Goal: Information Seeking & Learning: Learn about a topic

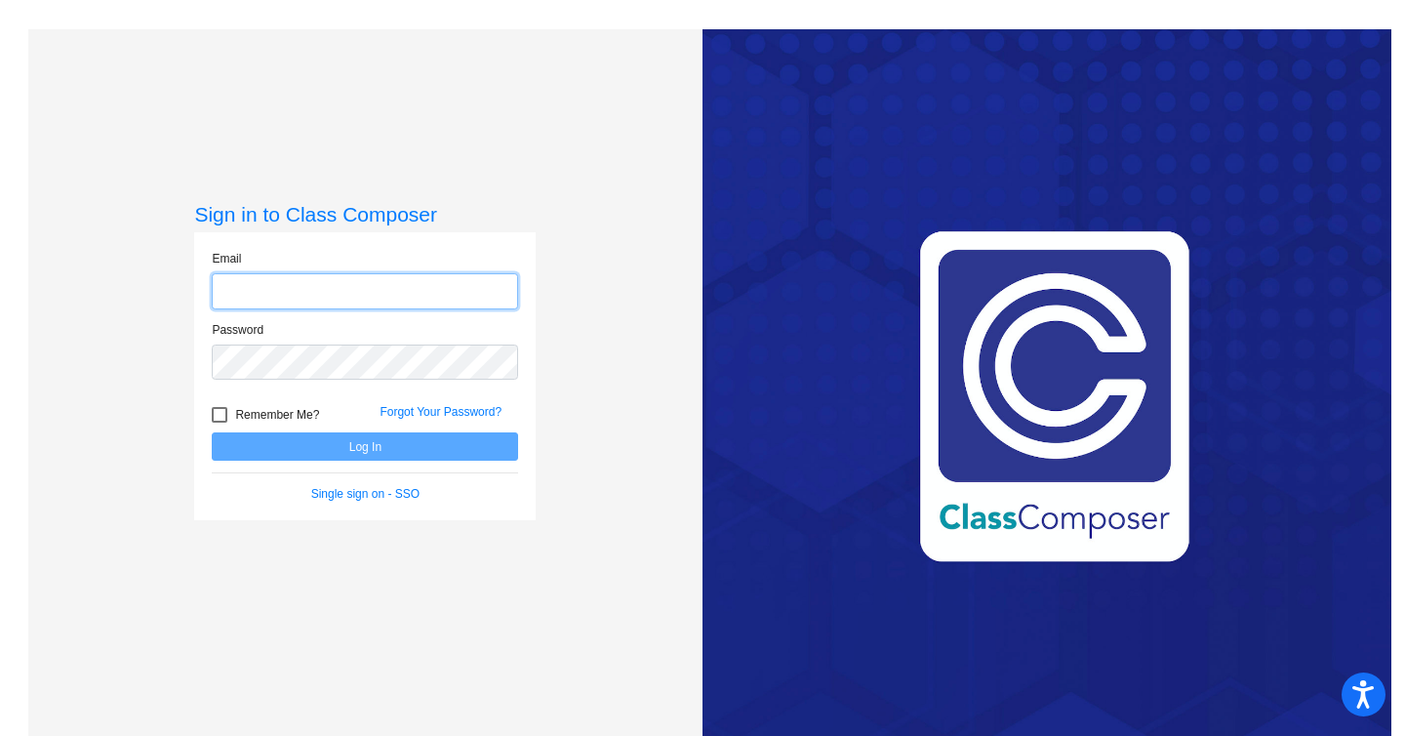
type input "[EMAIL_ADDRESS][DOMAIN_NAME]"
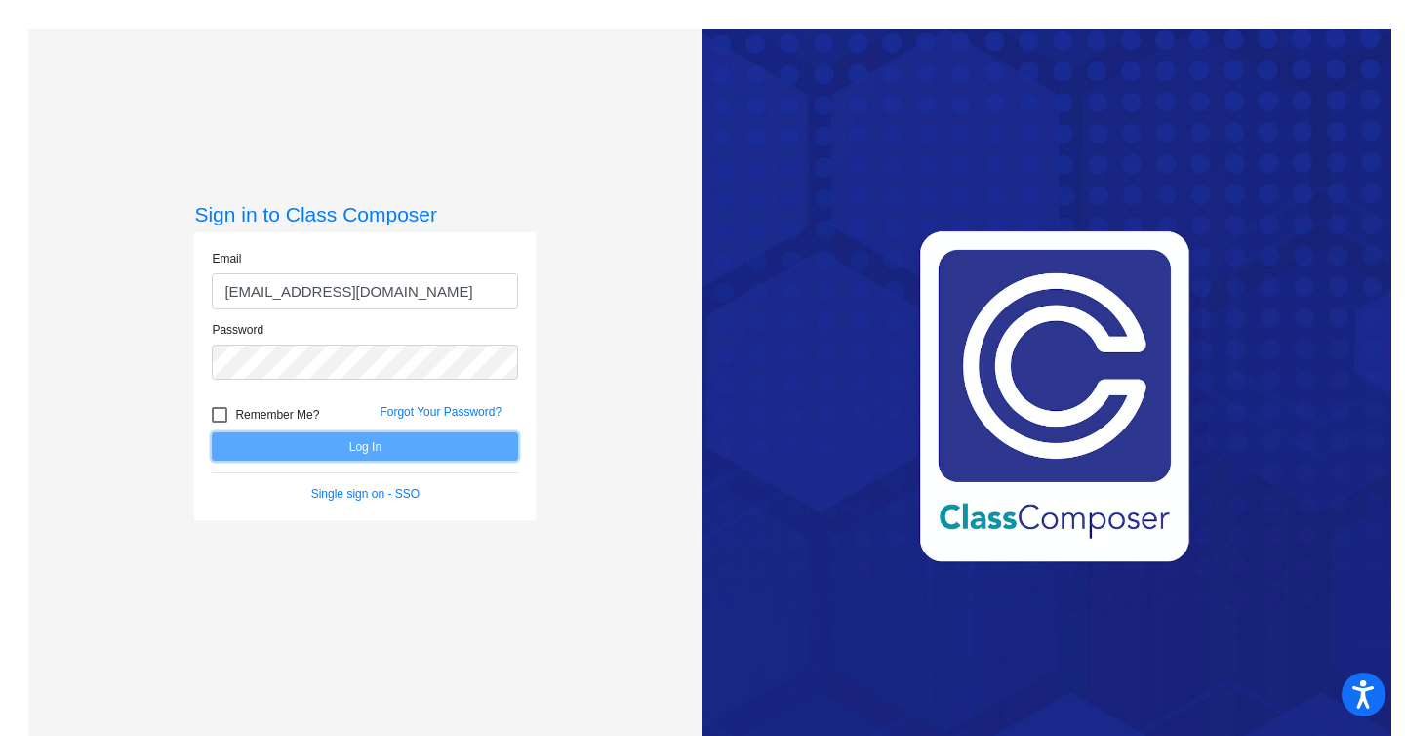
click at [379, 439] on button "Log In" at bounding box center [365, 446] width 306 height 28
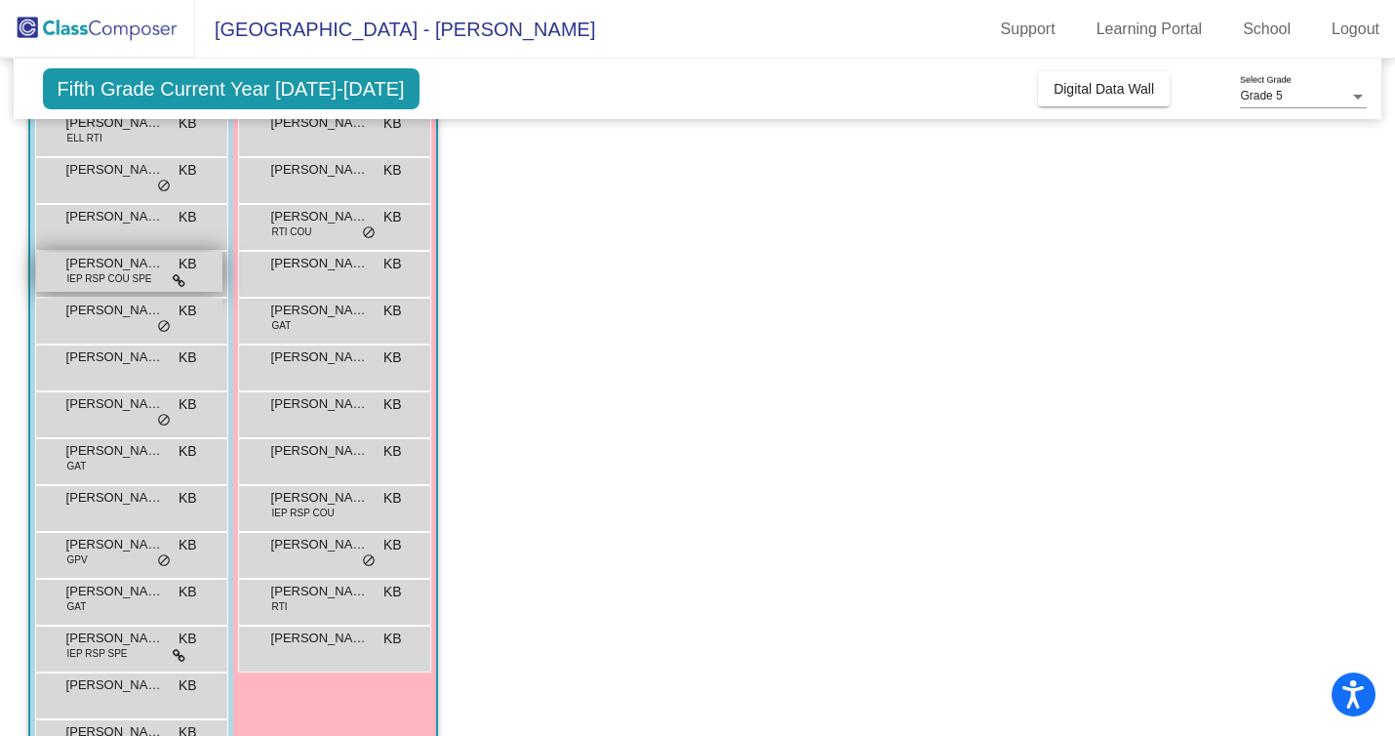
scroll to position [240, 0]
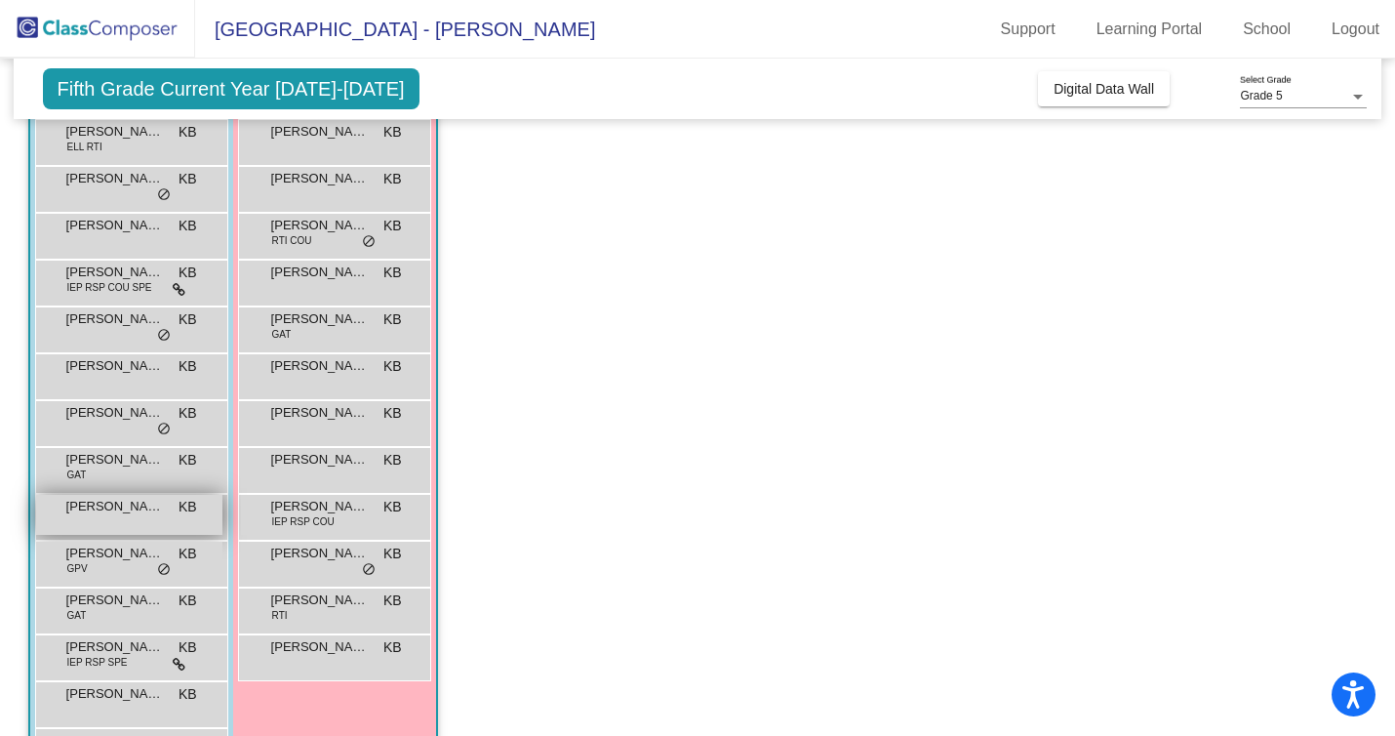
click at [133, 517] on div "[PERSON_NAME] KB lock do_not_disturb_alt" at bounding box center [129, 515] width 186 height 40
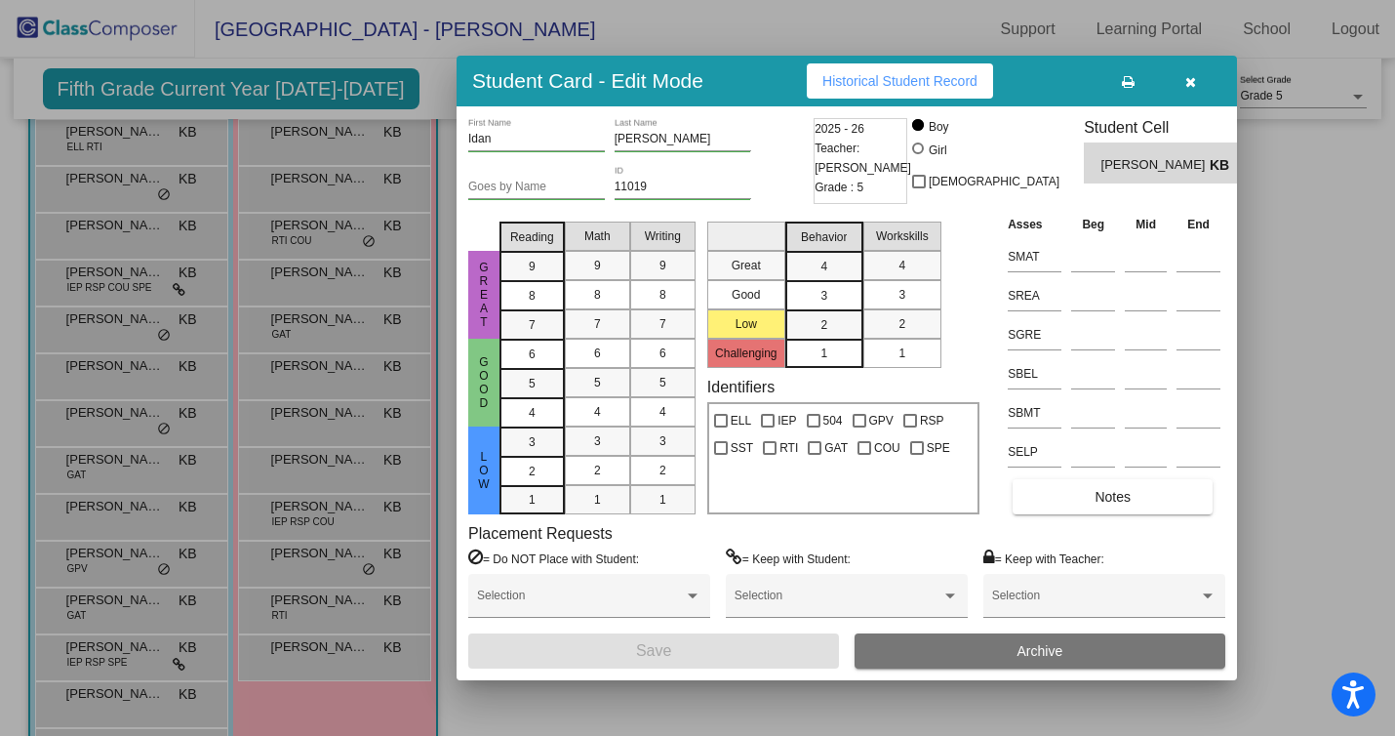
click at [773, 105] on div "Student Card - Edit Mode Historical Student Record" at bounding box center [847, 81] width 781 height 51
click at [861, 76] on span "Historical Student Record" at bounding box center [899, 81] width 155 height 16
click at [1193, 81] on icon "button" at bounding box center [1190, 82] width 11 height 14
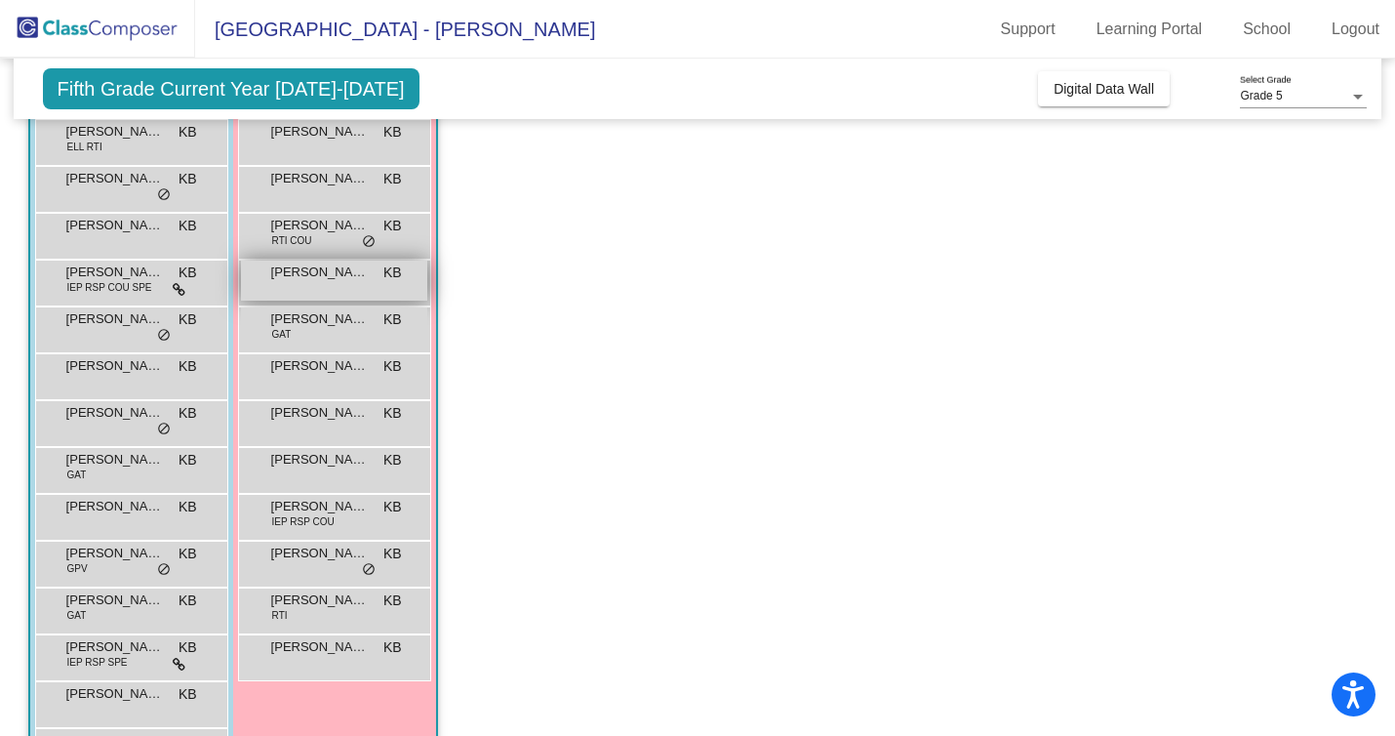
scroll to position [215, 0]
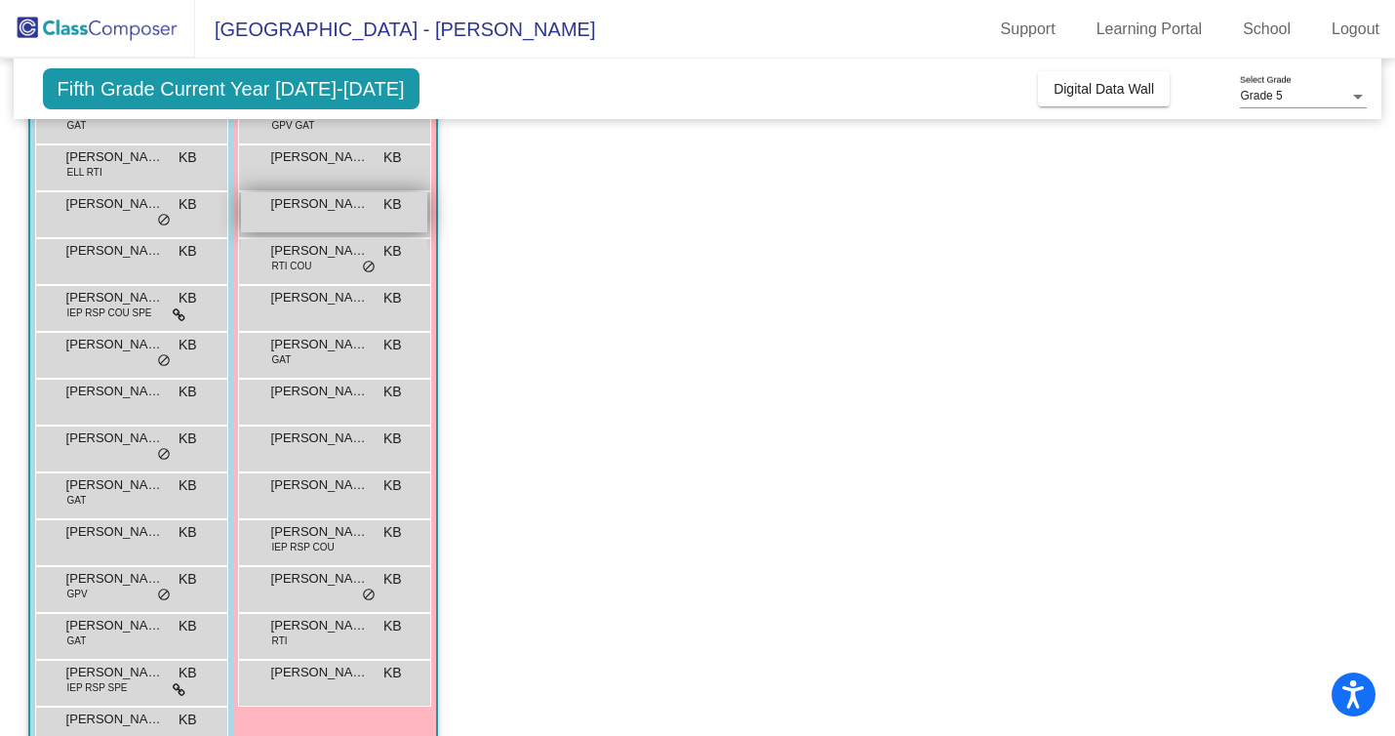
click at [327, 214] on div "[PERSON_NAME] KB lock do_not_disturb_alt" at bounding box center [334, 212] width 186 height 40
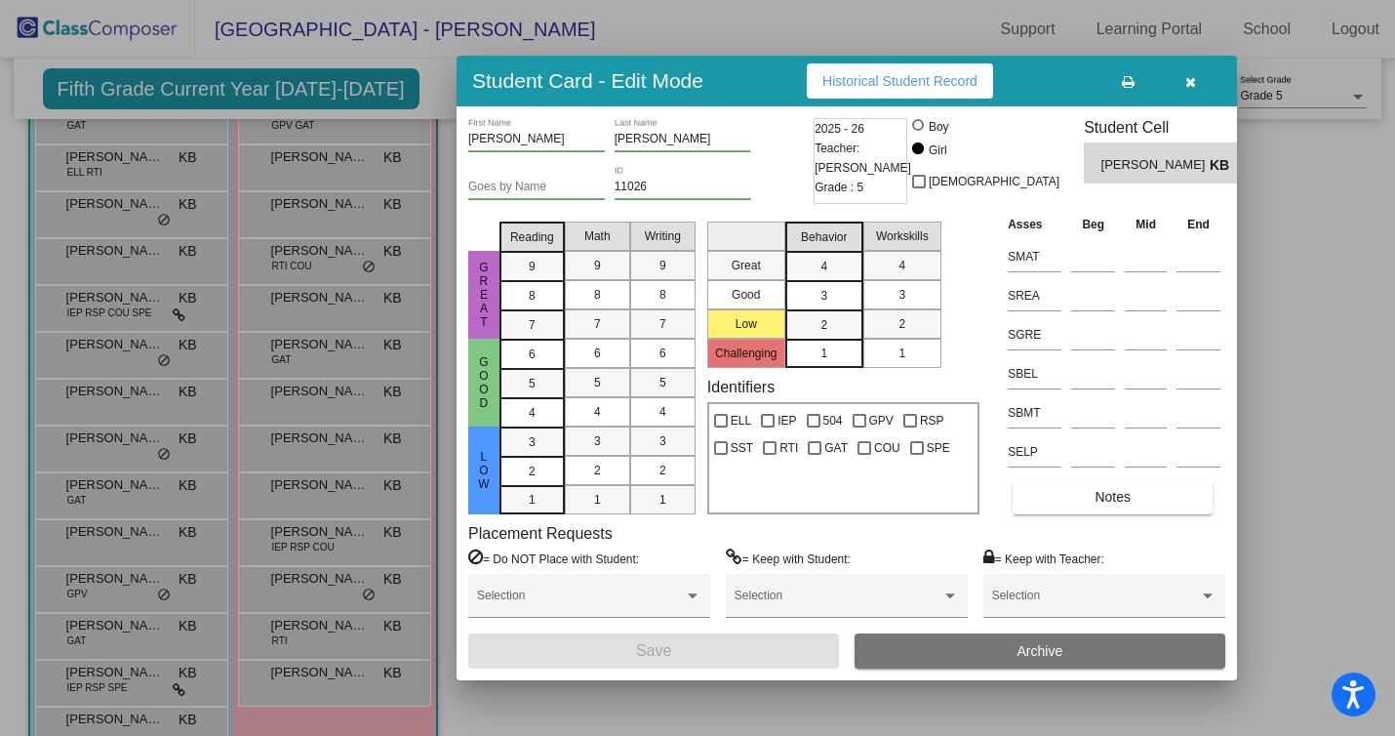
click at [934, 80] on span "Historical Student Record" at bounding box center [899, 81] width 155 height 16
click at [1182, 76] on button "button" at bounding box center [1190, 80] width 62 height 35
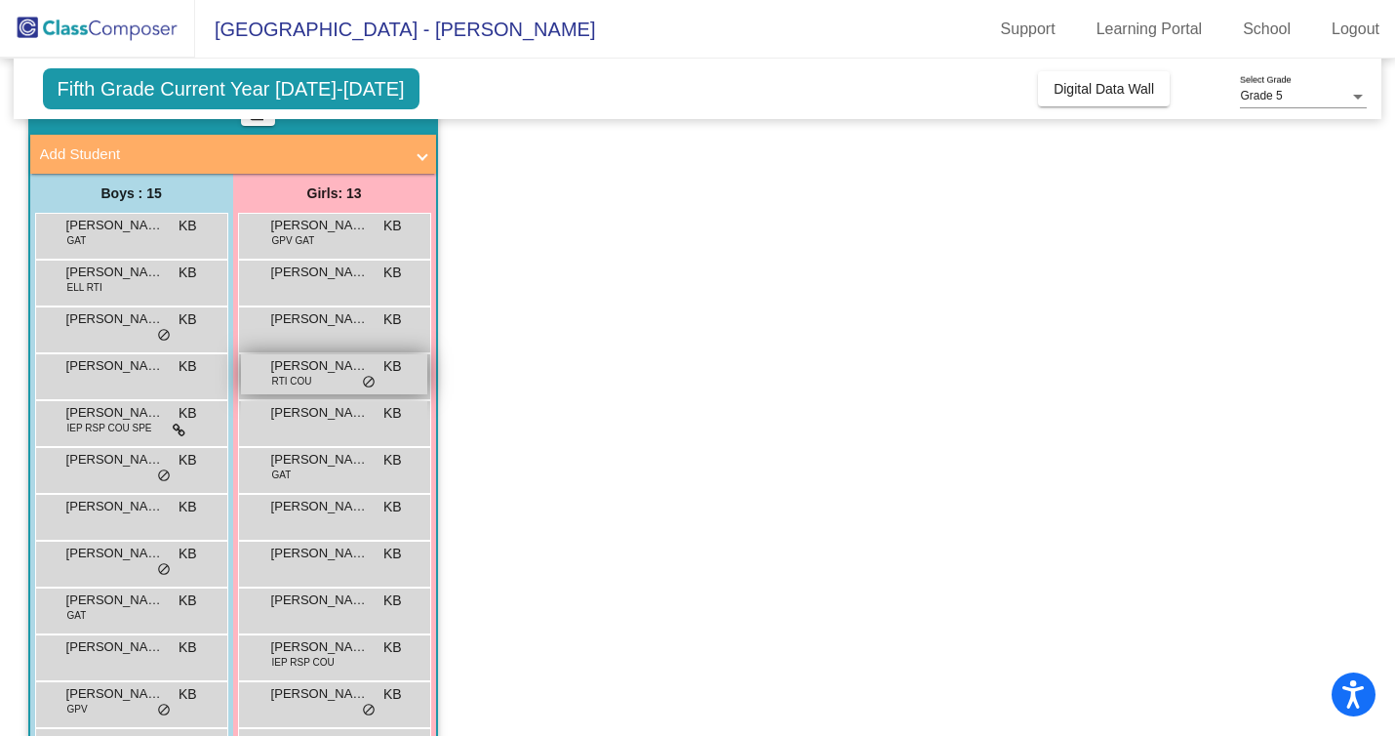
scroll to position [106, 0]
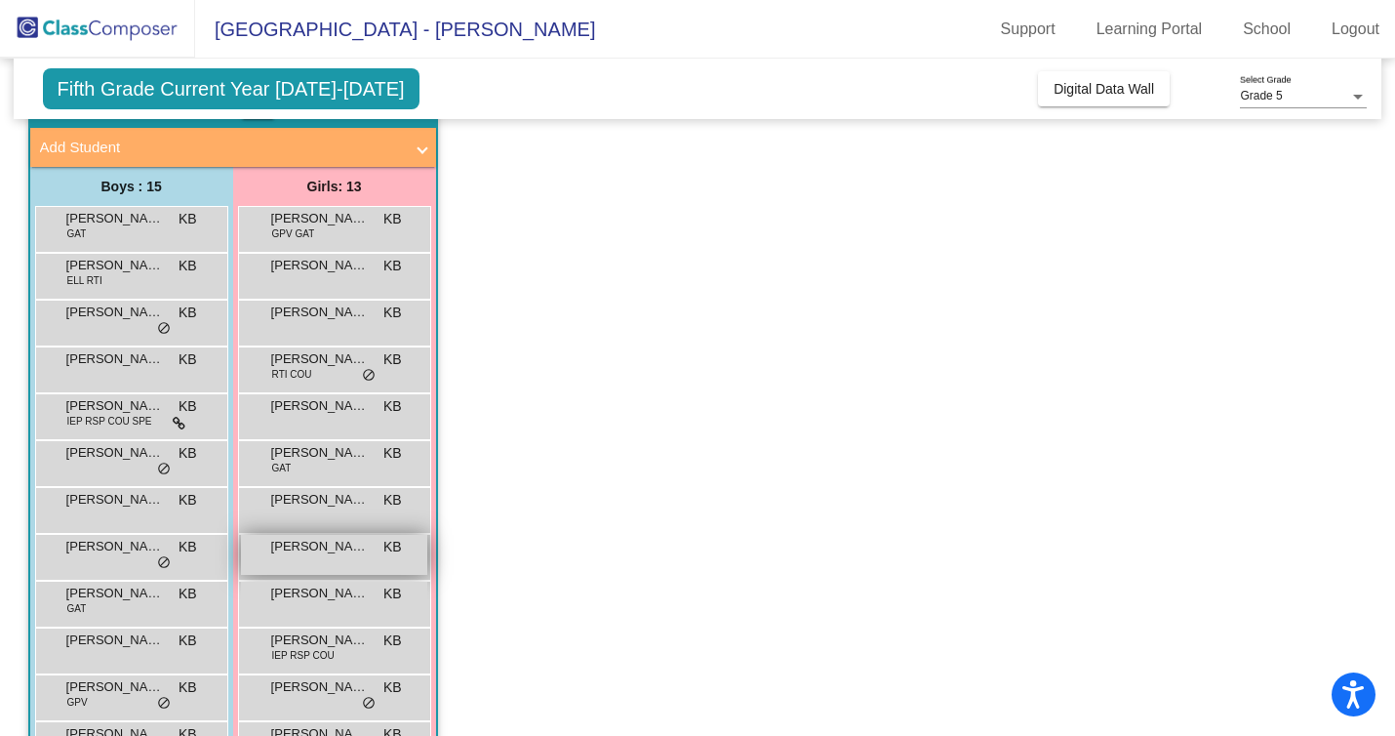
click at [327, 564] on div "Kaylee Nunes KB lock do_not_disturb_alt" at bounding box center [334, 555] width 186 height 40
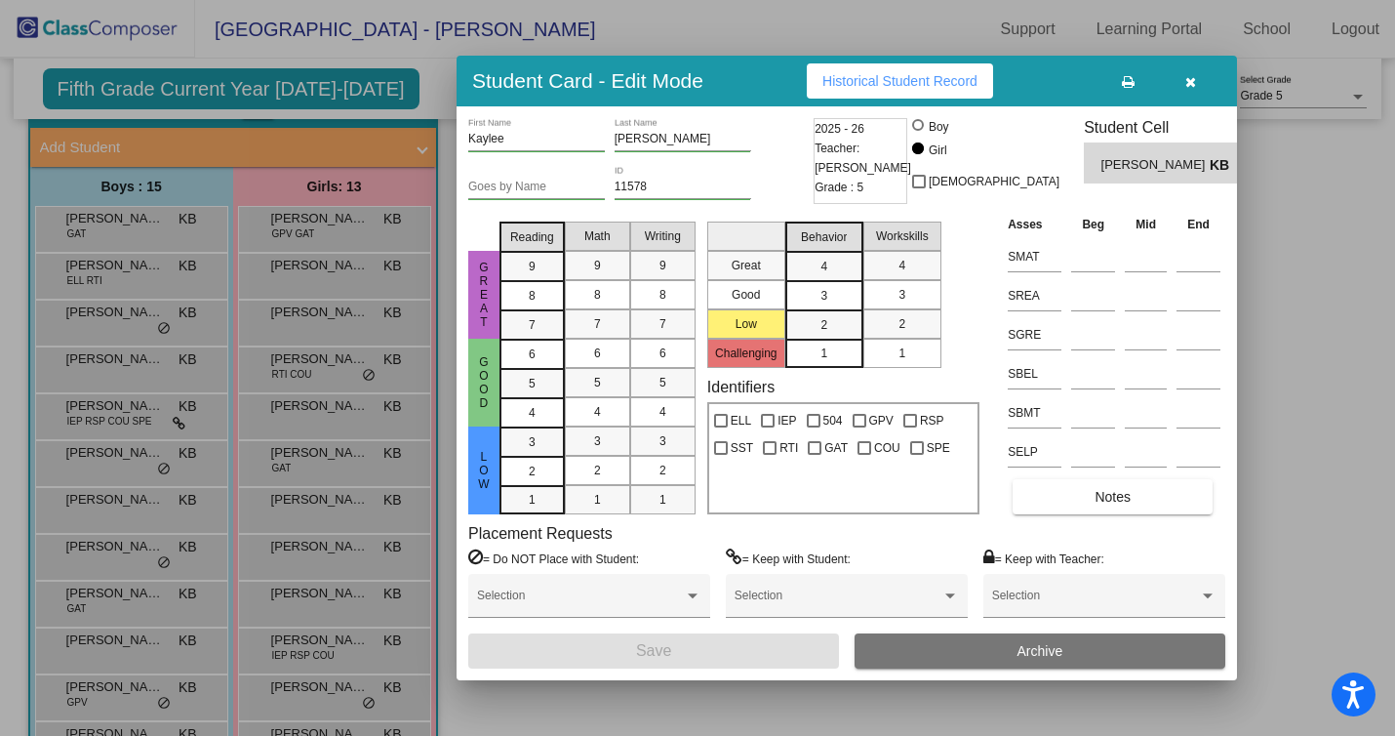
click at [880, 89] on button "Historical Student Record" at bounding box center [900, 80] width 186 height 35
click at [1188, 84] on icon "button" at bounding box center [1190, 82] width 11 height 14
